Goal: Task Accomplishment & Management: Manage account settings

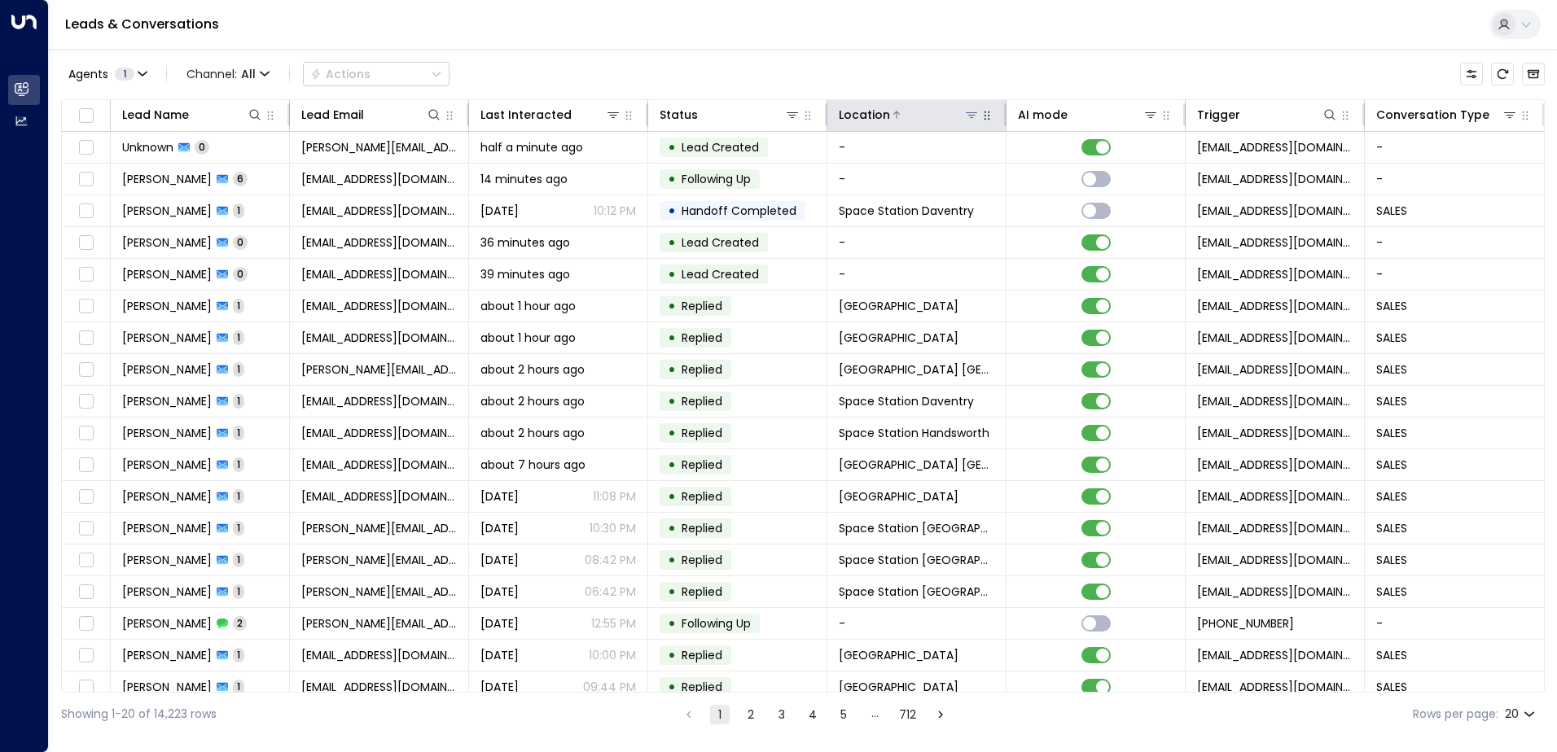
click at [969, 114] on icon at bounding box center [971, 114] width 13 height 13
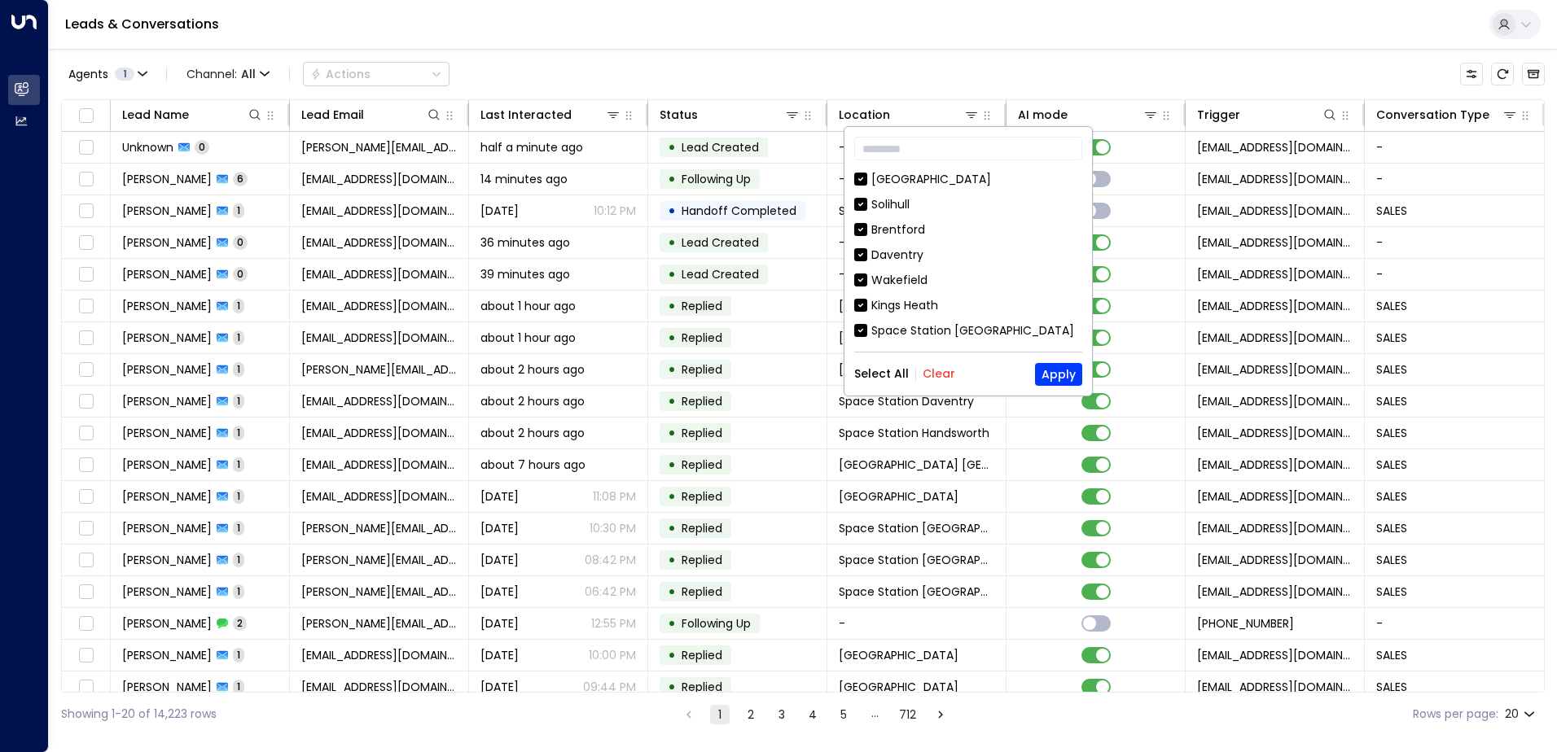
click at [935, 379] on button "Clear" at bounding box center [938, 373] width 33 height 13
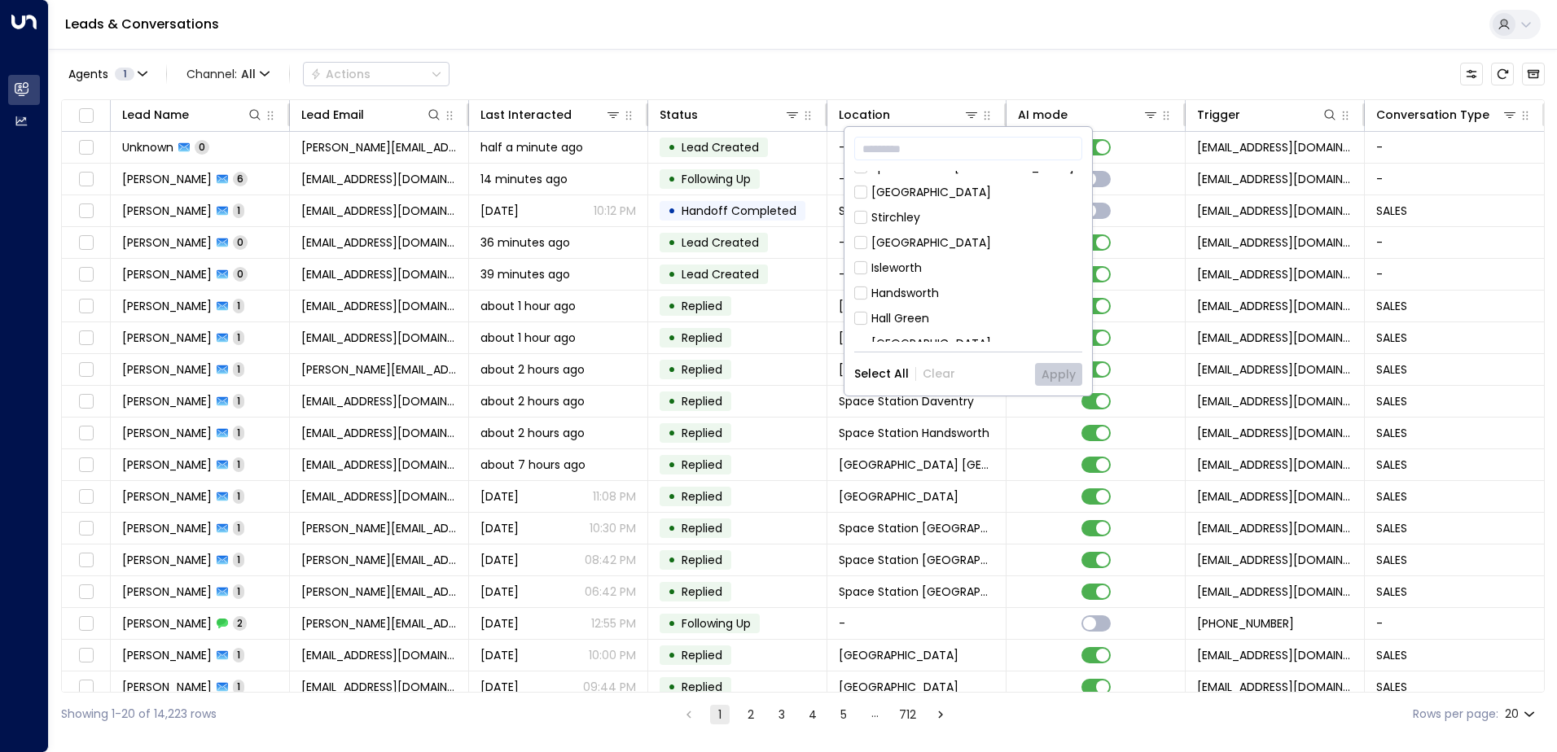
scroll to position [326, 0]
click at [966, 291] on div "Space Station [GEOGRAPHIC_DATA]" at bounding box center [972, 299] width 203 height 17
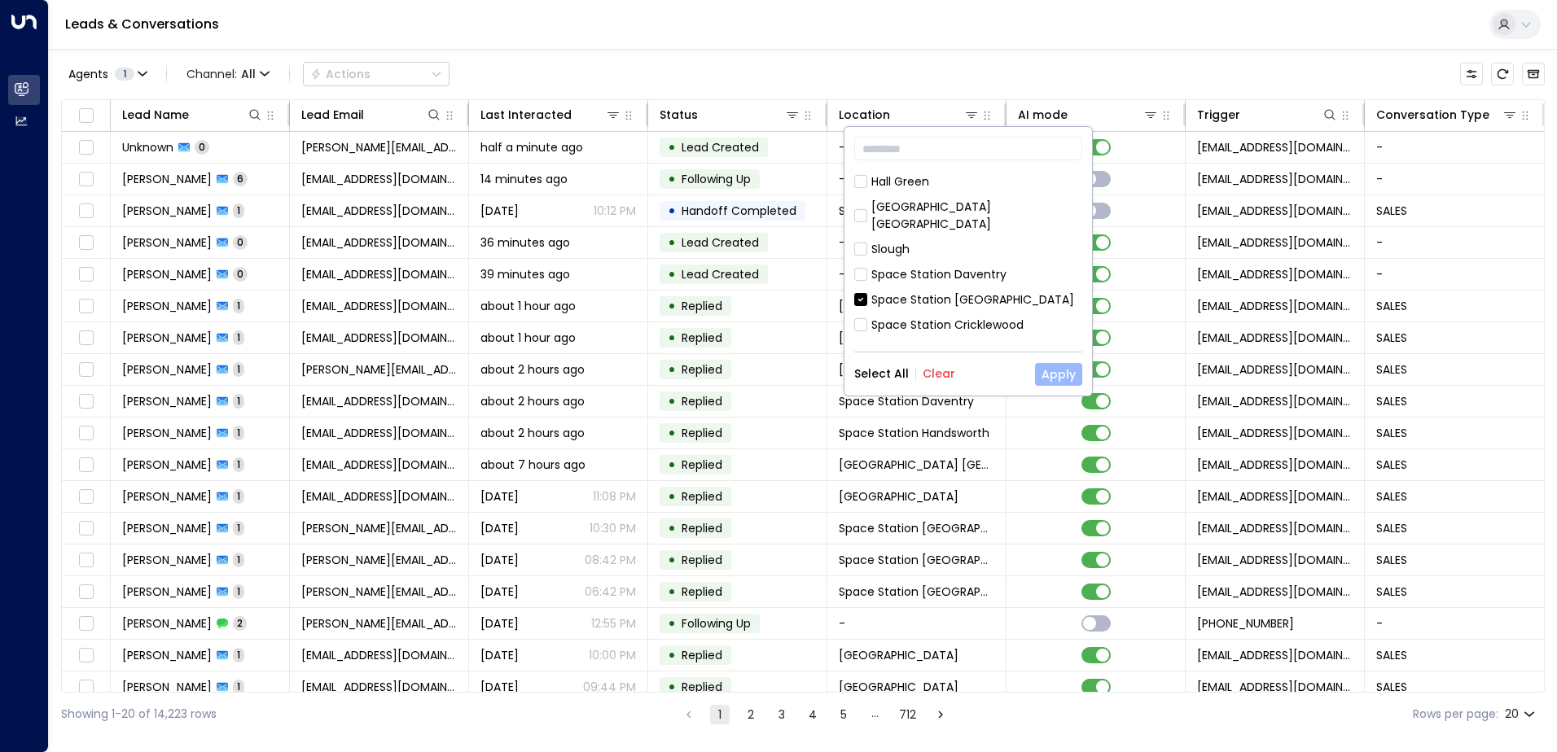
click at [1062, 374] on button "Apply" at bounding box center [1058, 374] width 47 height 23
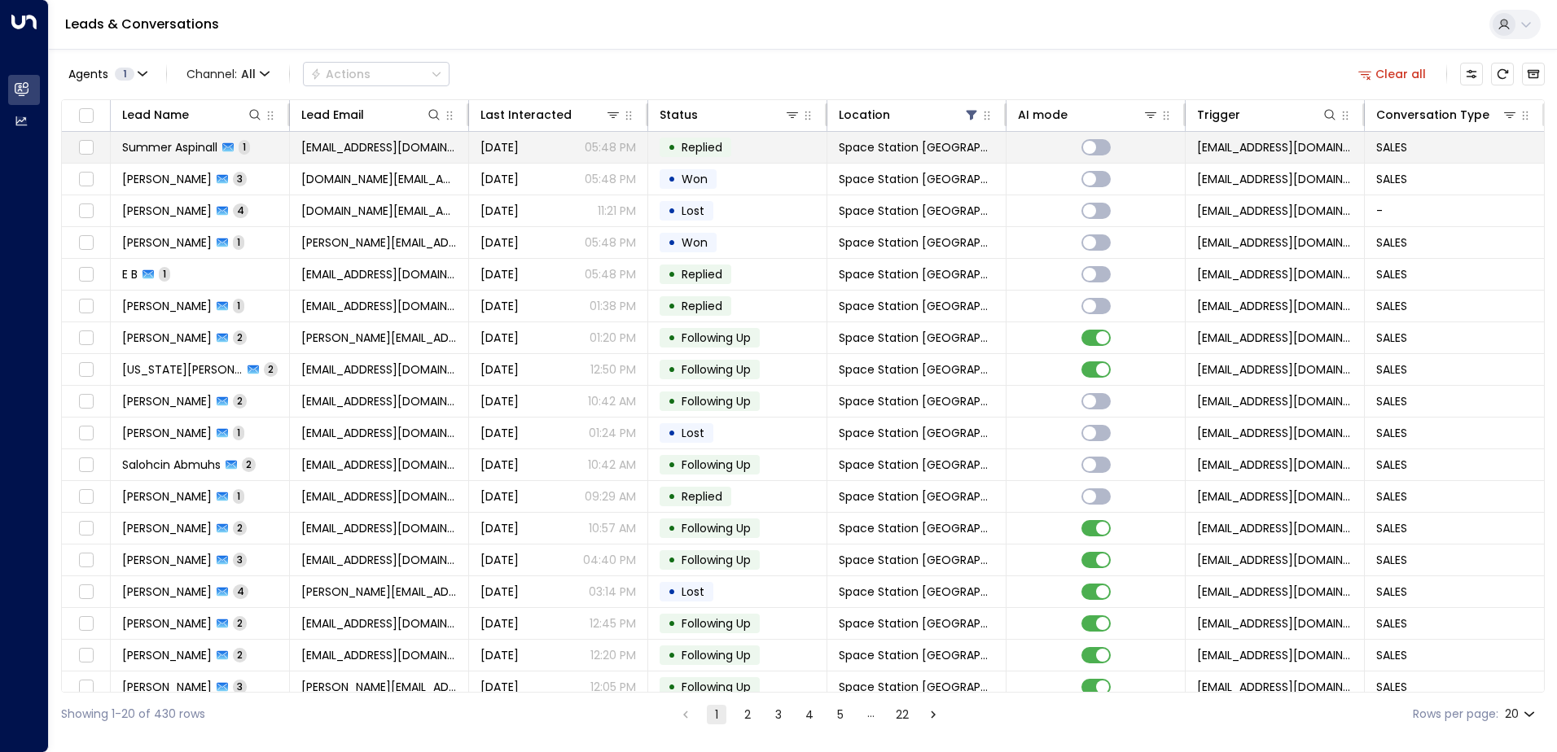
click at [170, 148] on span "Summer Aspinall" at bounding box center [169, 147] width 95 height 16
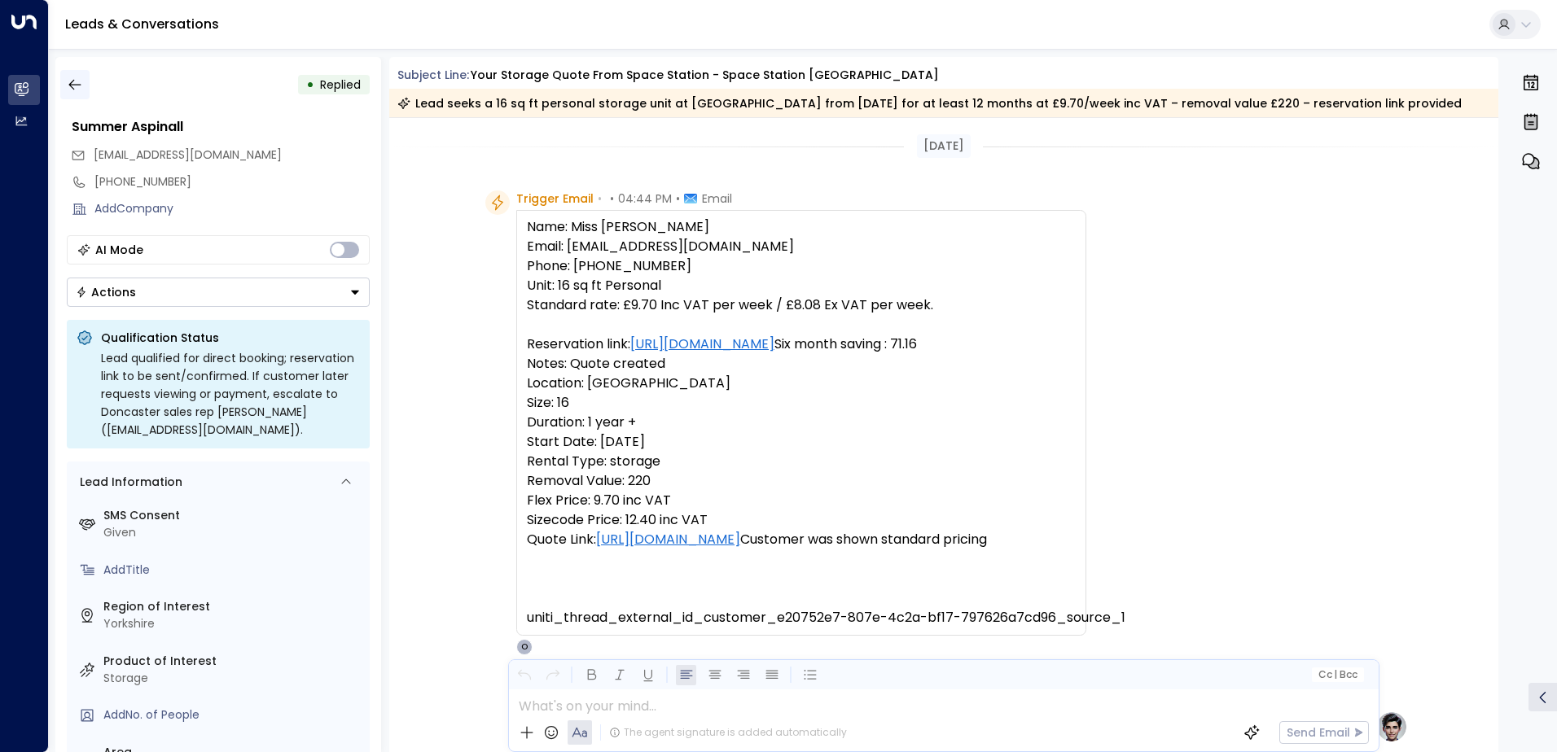
click at [77, 81] on icon "button" at bounding box center [75, 85] width 16 height 16
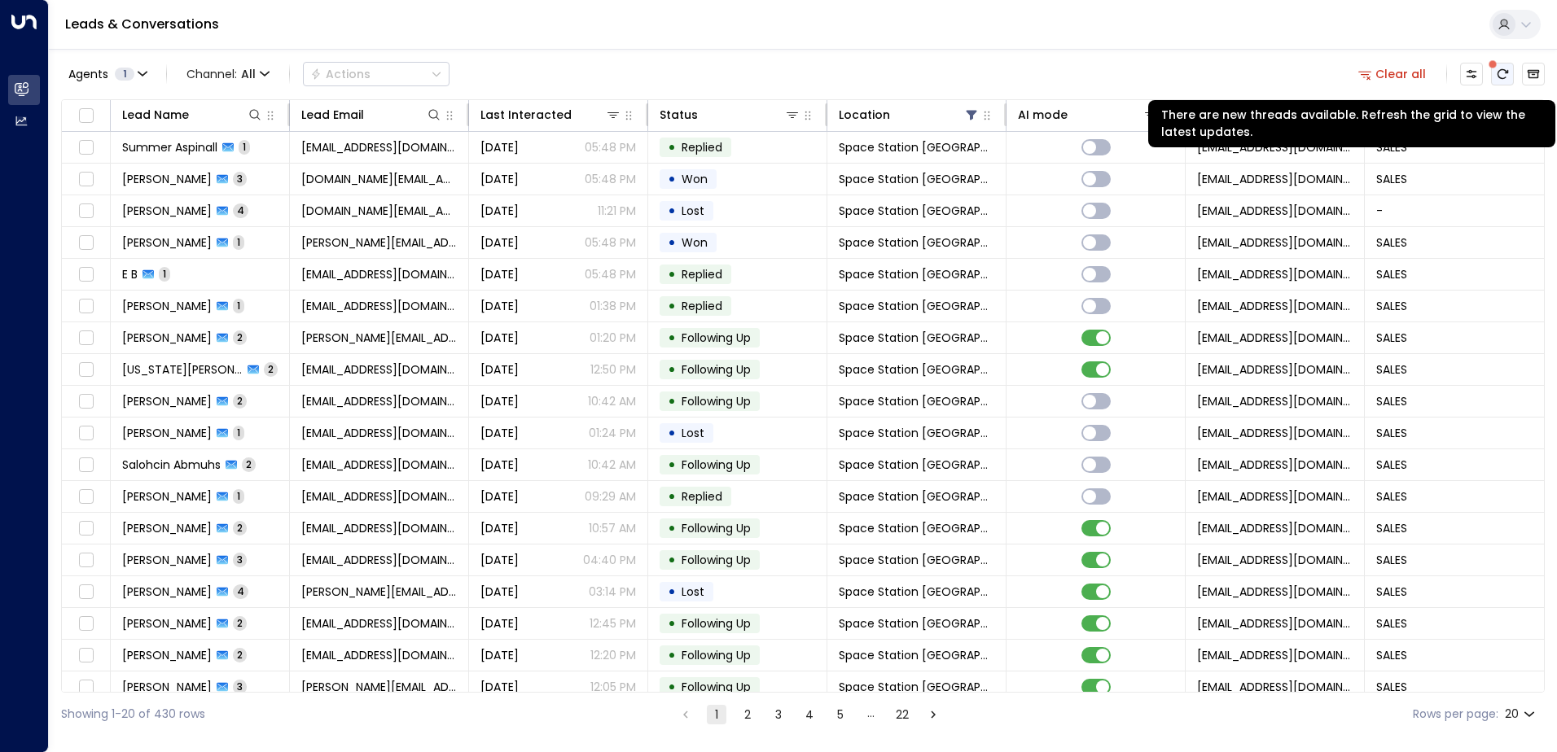
click at [1498, 78] on icon "There are new threads available. Refresh the grid to view the latest updates." at bounding box center [1502, 74] width 13 height 13
click at [1501, 81] on button "There are new threads available. Refresh the grid to view the latest updates." at bounding box center [1502, 74] width 23 height 23
